Goal: Information Seeking & Learning: Learn about a topic

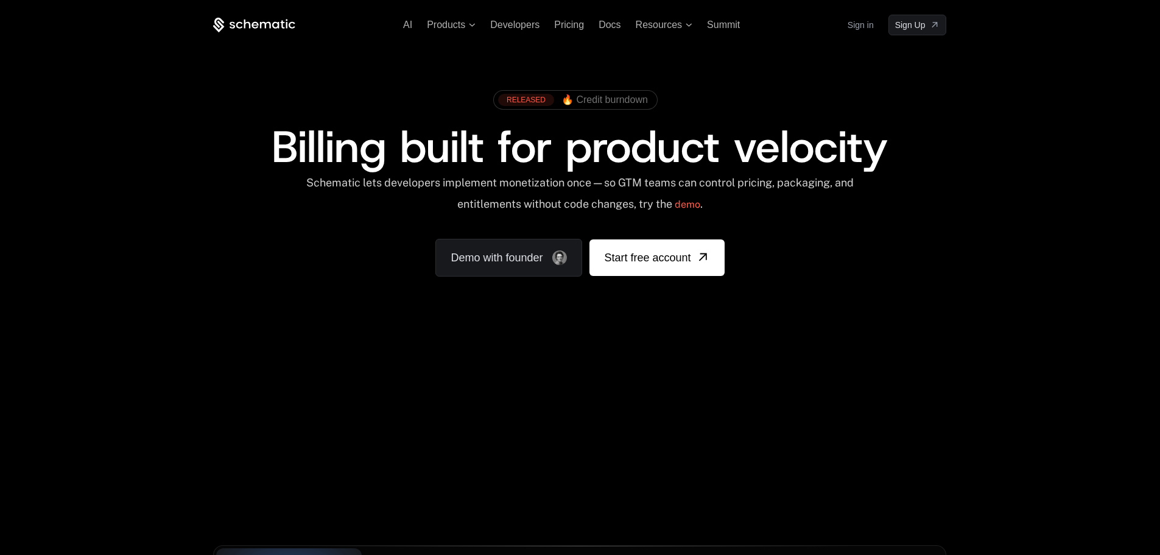
scroll to position [304, 0]
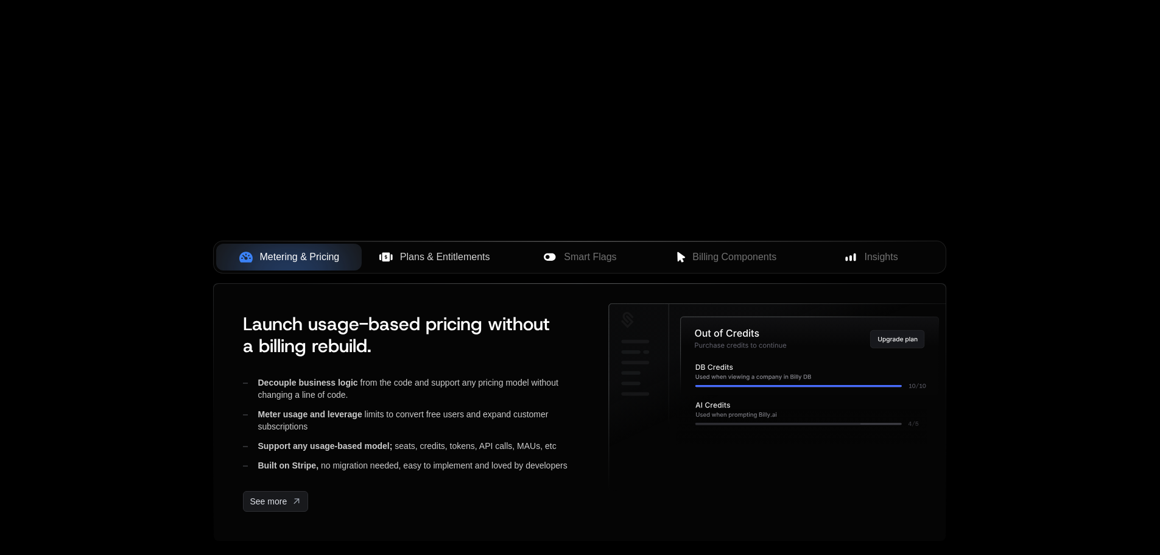
click at [468, 259] on span "Plans & Entitlements" at bounding box center [445, 257] width 90 height 15
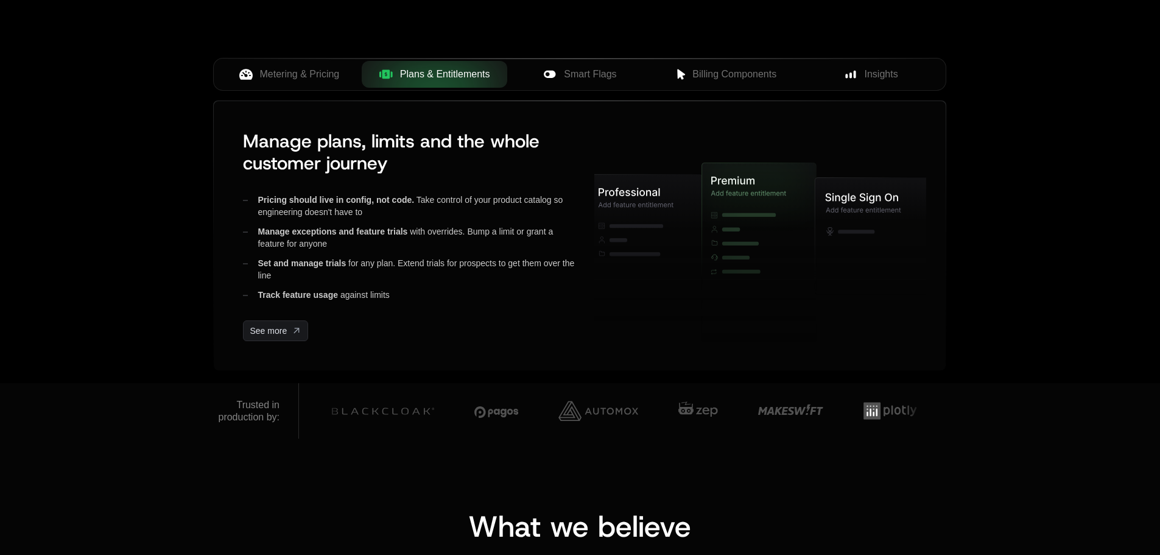
scroll to position [426, 0]
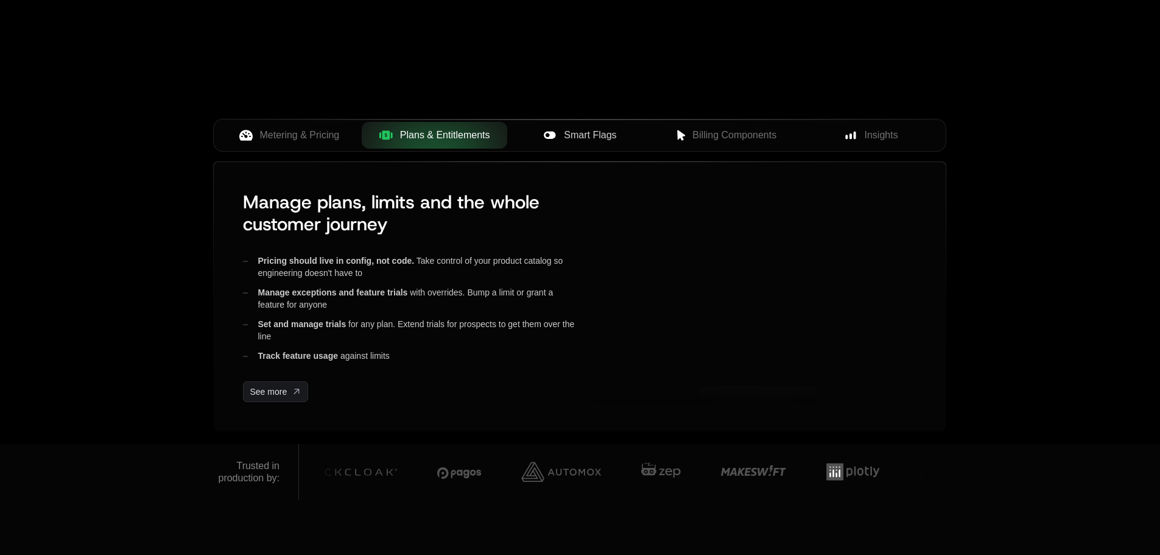
click at [586, 147] on button "Smart Flags" at bounding box center [580, 135] width 146 height 27
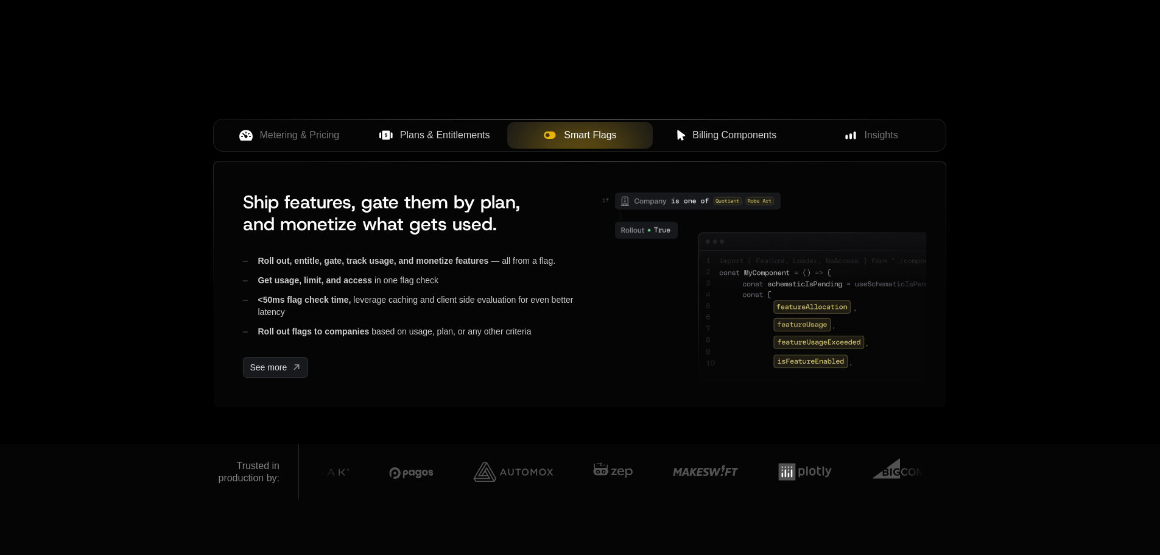
click at [755, 142] on span "Billing Components" at bounding box center [734, 135] width 84 height 15
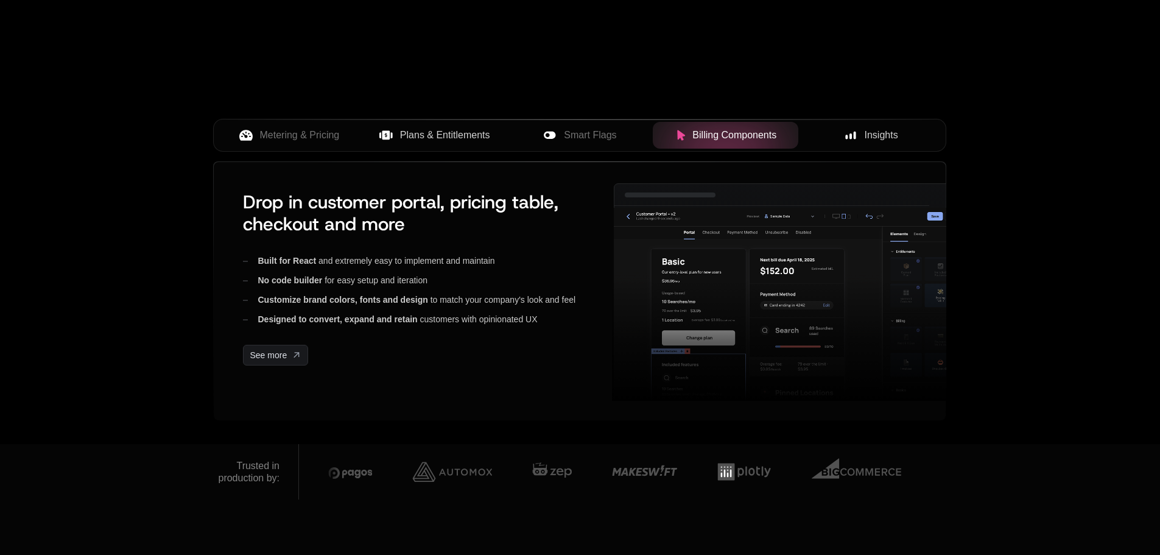
click at [866, 131] on span "Insights" at bounding box center [881, 135] width 33 height 15
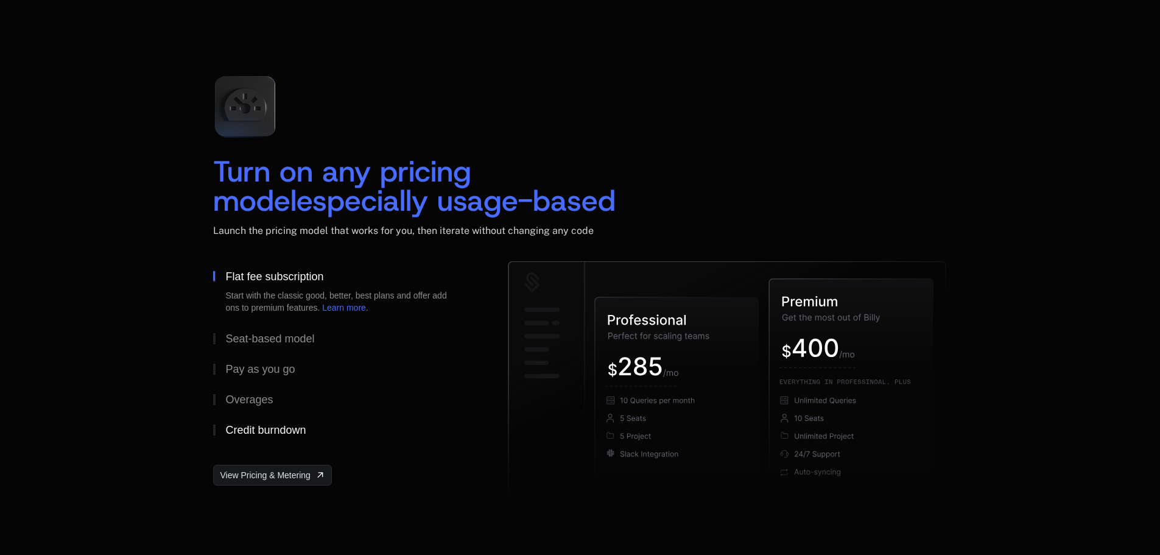
scroll to position [1766, 0]
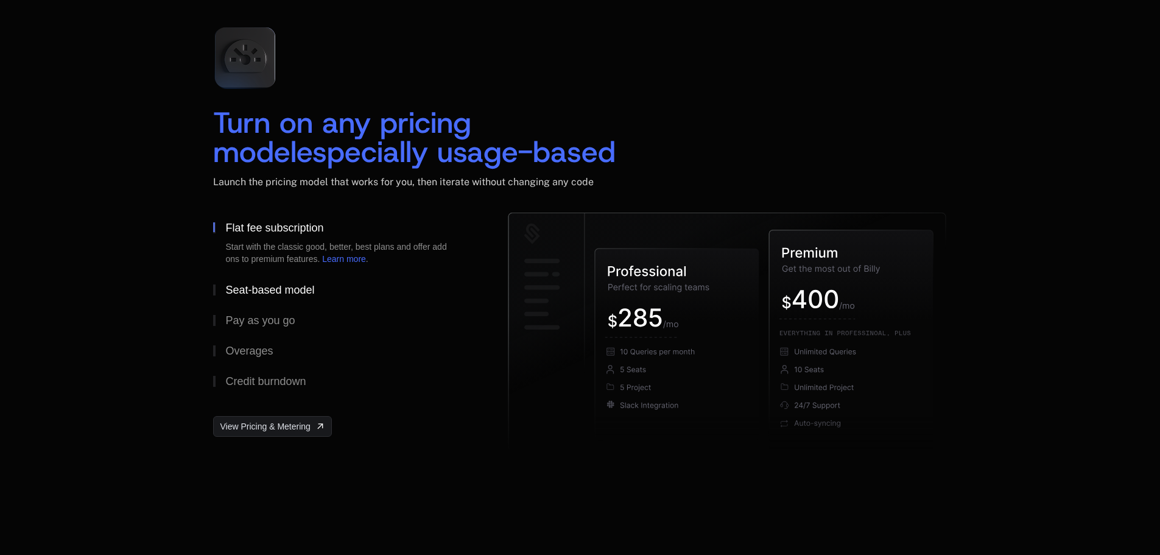
click at [272, 284] on div "Seat-based model" at bounding box center [269, 289] width 89 height 11
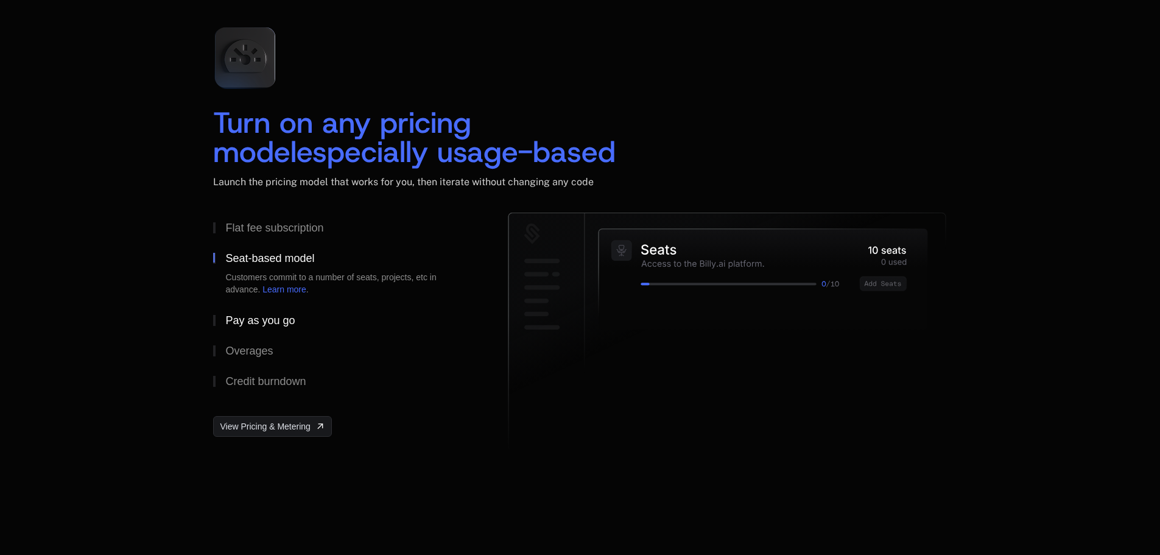
click at [258, 325] on div "Pay as you go" at bounding box center [259, 320] width 69 height 11
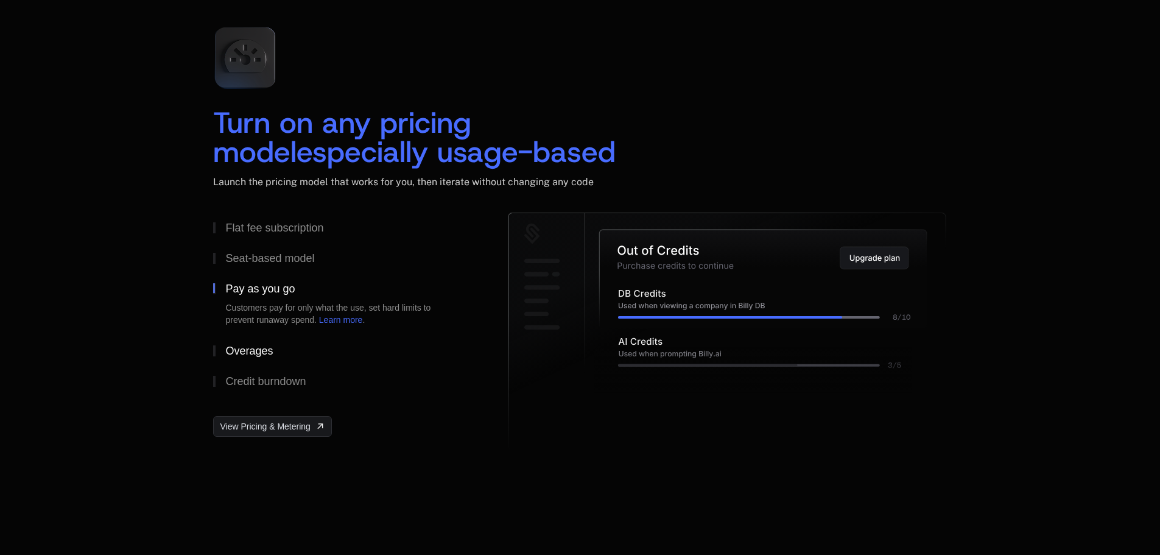
click at [242, 355] on div "Overages" at bounding box center [248, 350] width 47 height 11
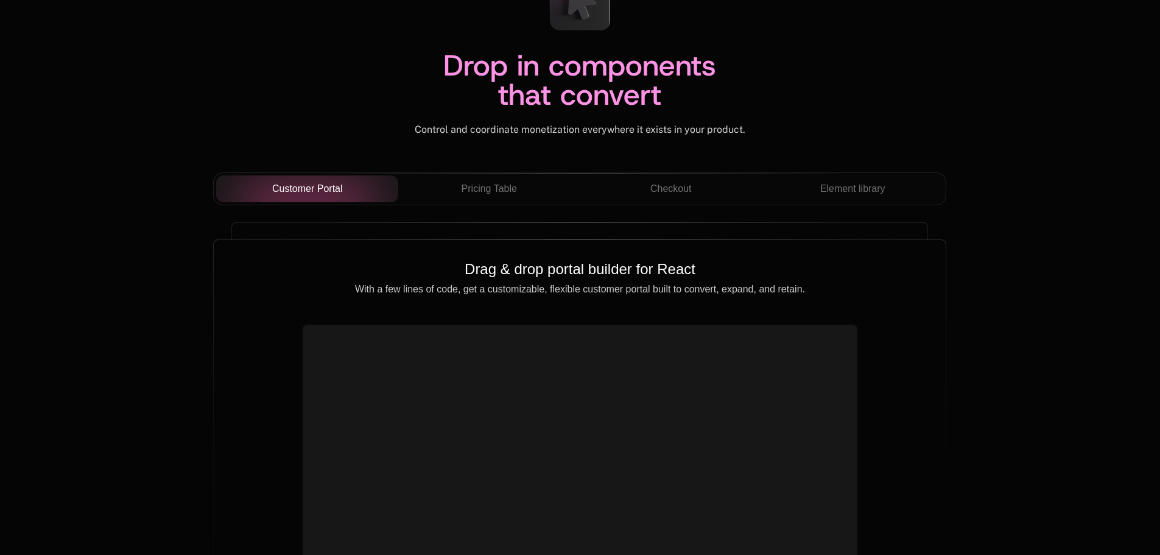
scroll to position [4262, 0]
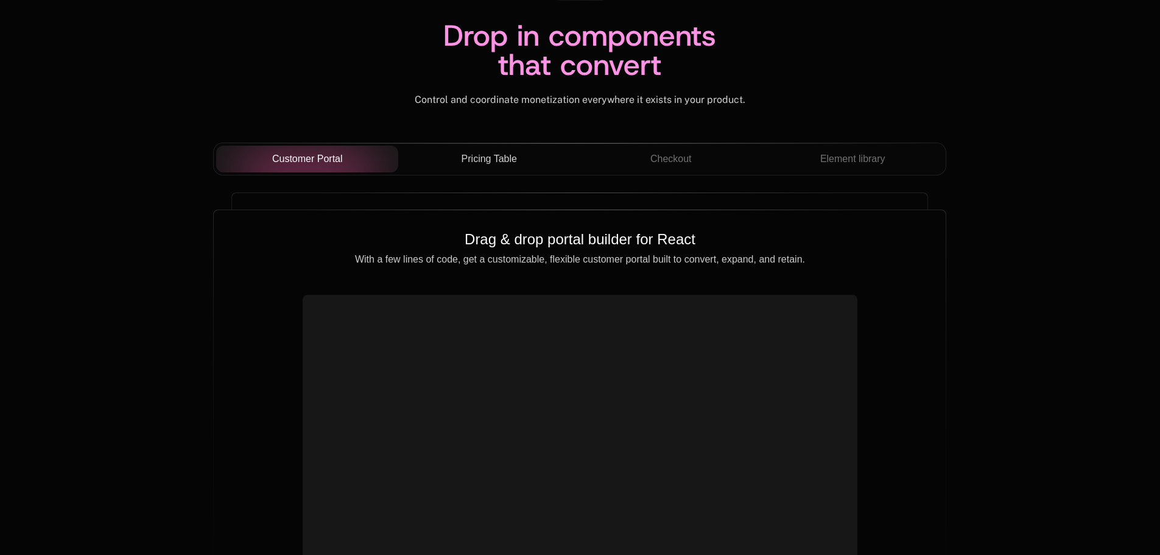
click at [500, 157] on span "Pricing Table" at bounding box center [488, 159] width 55 height 15
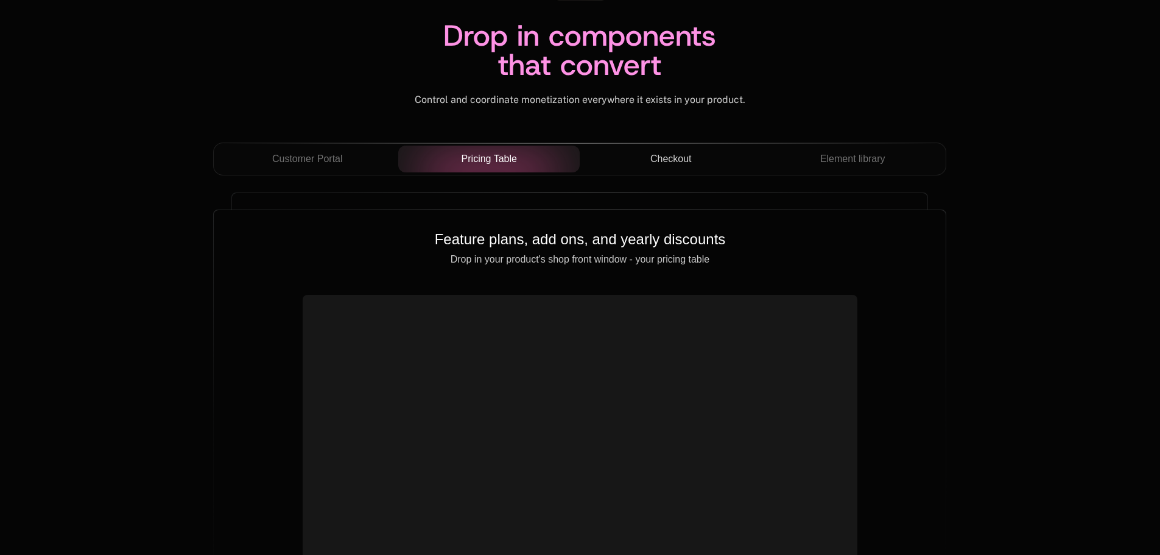
click at [702, 162] on div "Checkout" at bounding box center [670, 159] width 163 height 15
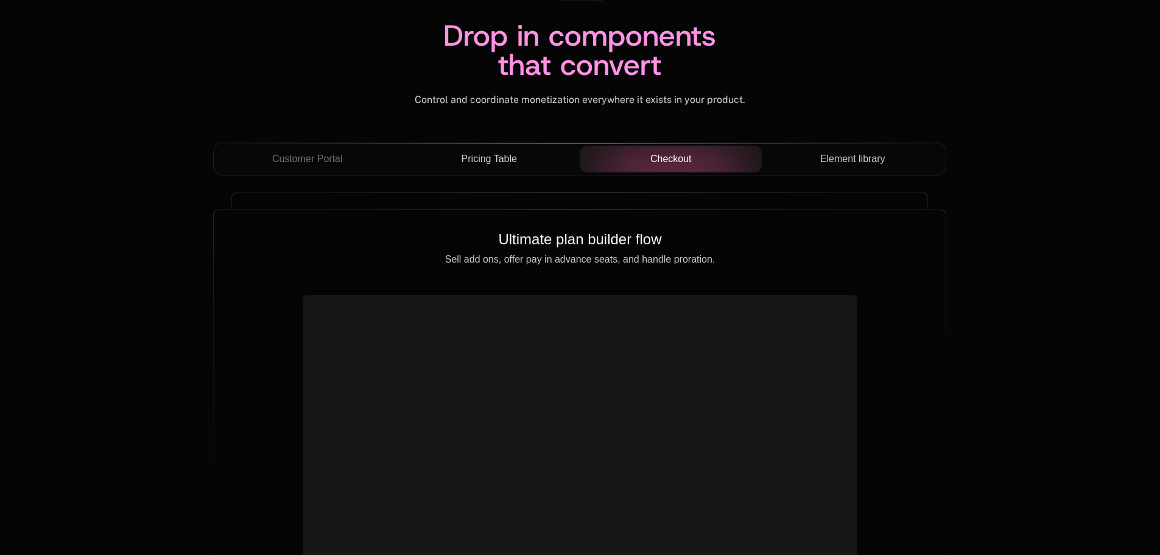
click at [877, 161] on span "Element library" at bounding box center [852, 159] width 65 height 15
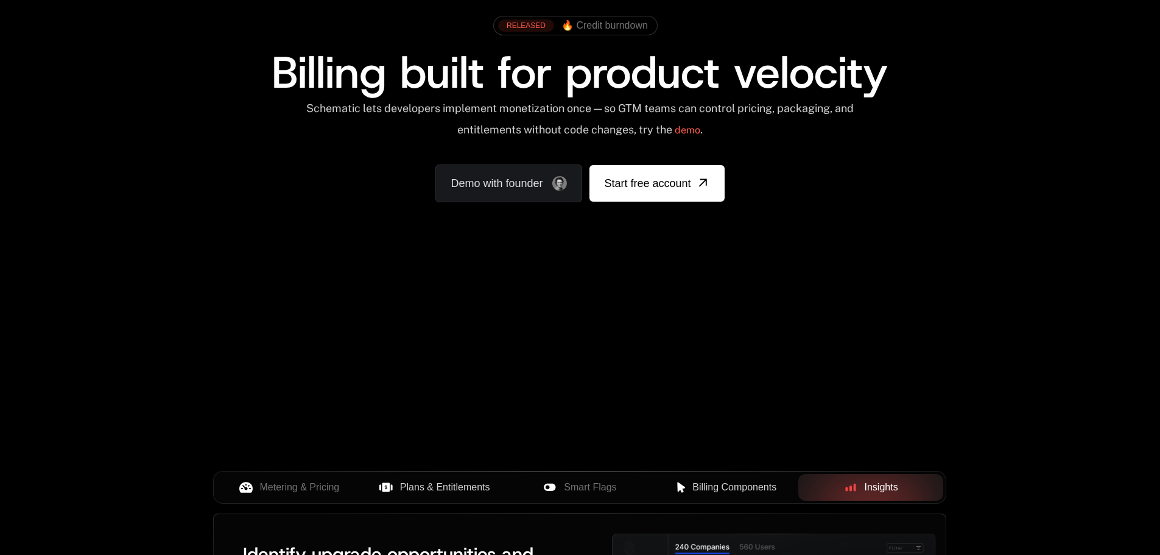
scroll to position [183, 0]
